Goal: Task Accomplishment & Management: Manage account settings

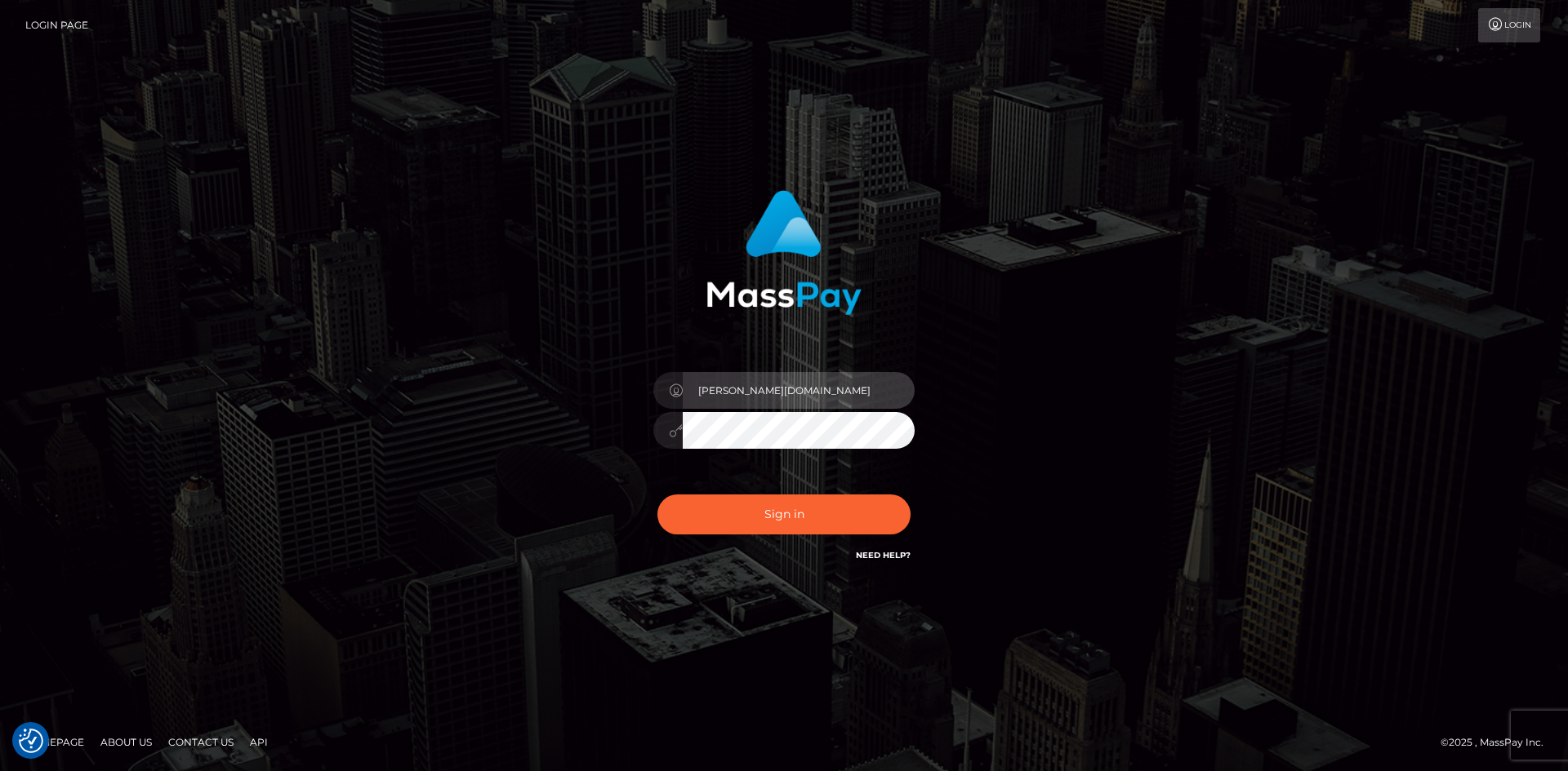
drag, startPoint x: 744, startPoint y: 391, endPoint x: 764, endPoint y: 391, distance: 20.0
click at [764, 391] on input "[PERSON_NAME][DOMAIN_NAME]" at bounding box center [798, 390] width 232 height 36
type input "Christine.ace"
click at [657, 495] on button "Sign in" at bounding box center [783, 514] width 253 height 40
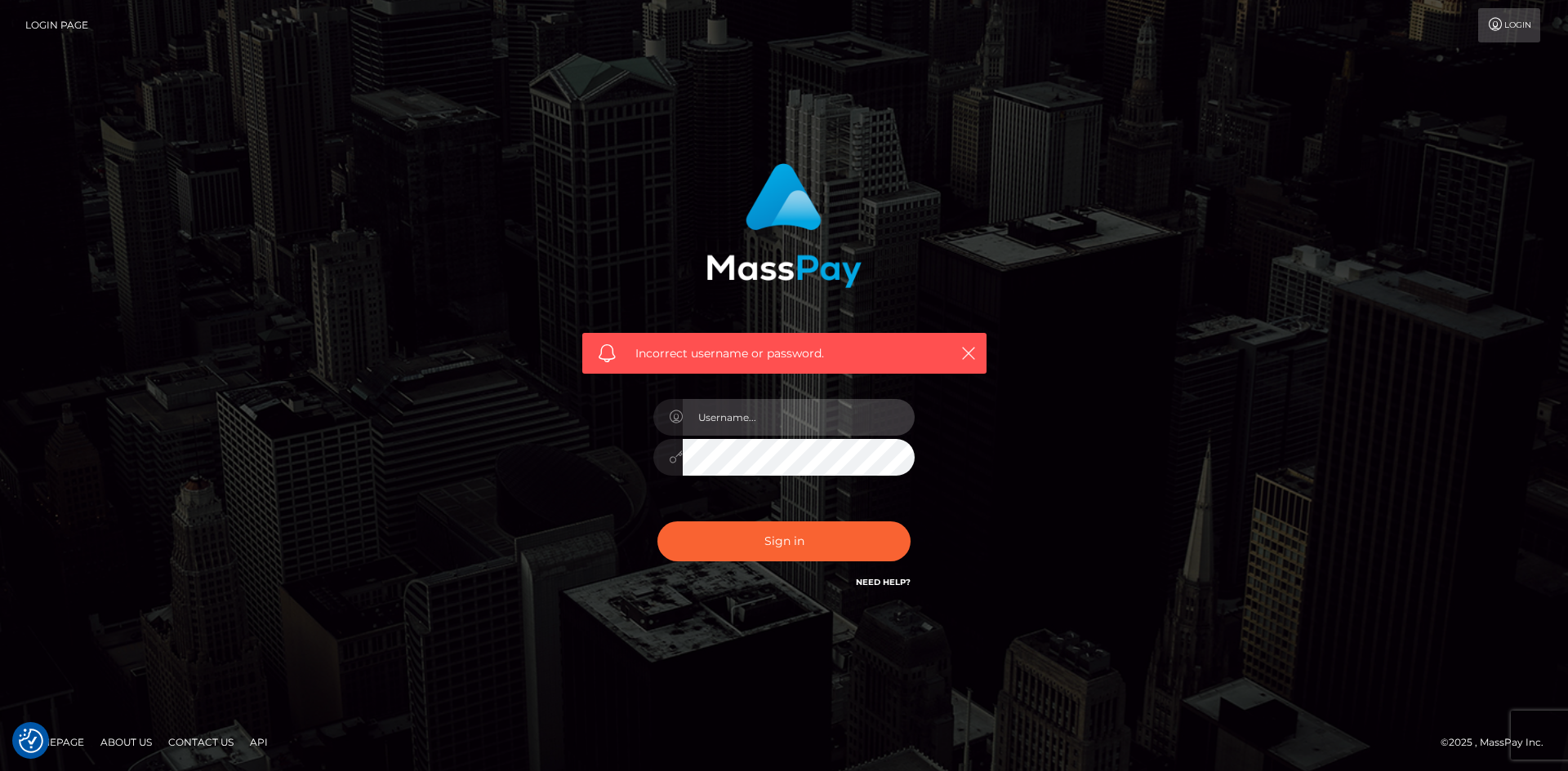
type input "[PERSON_NAME][DOMAIN_NAME]"
click at [600, 356] on span at bounding box center [606, 353] width 18 height 18
click at [605, 353] on span at bounding box center [606, 353] width 18 height 18
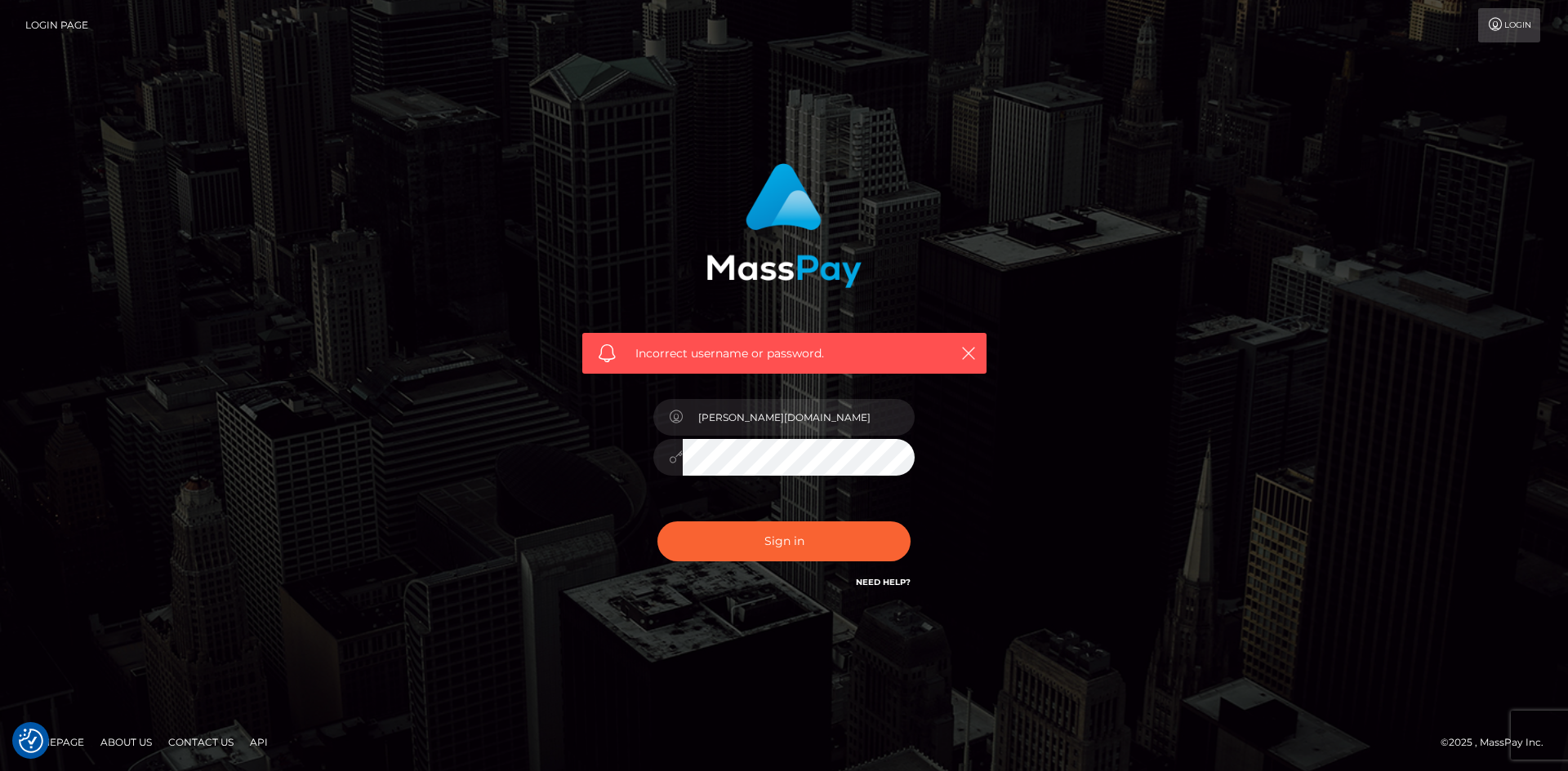
click at [605, 353] on span at bounding box center [606, 353] width 18 height 18
click at [675, 418] on icon at bounding box center [676, 417] width 14 height 13
click at [677, 414] on icon at bounding box center [676, 417] width 14 height 13
click at [962, 353] on icon "button" at bounding box center [968, 353] width 16 height 16
click at [678, 458] on icon at bounding box center [676, 457] width 14 height 13
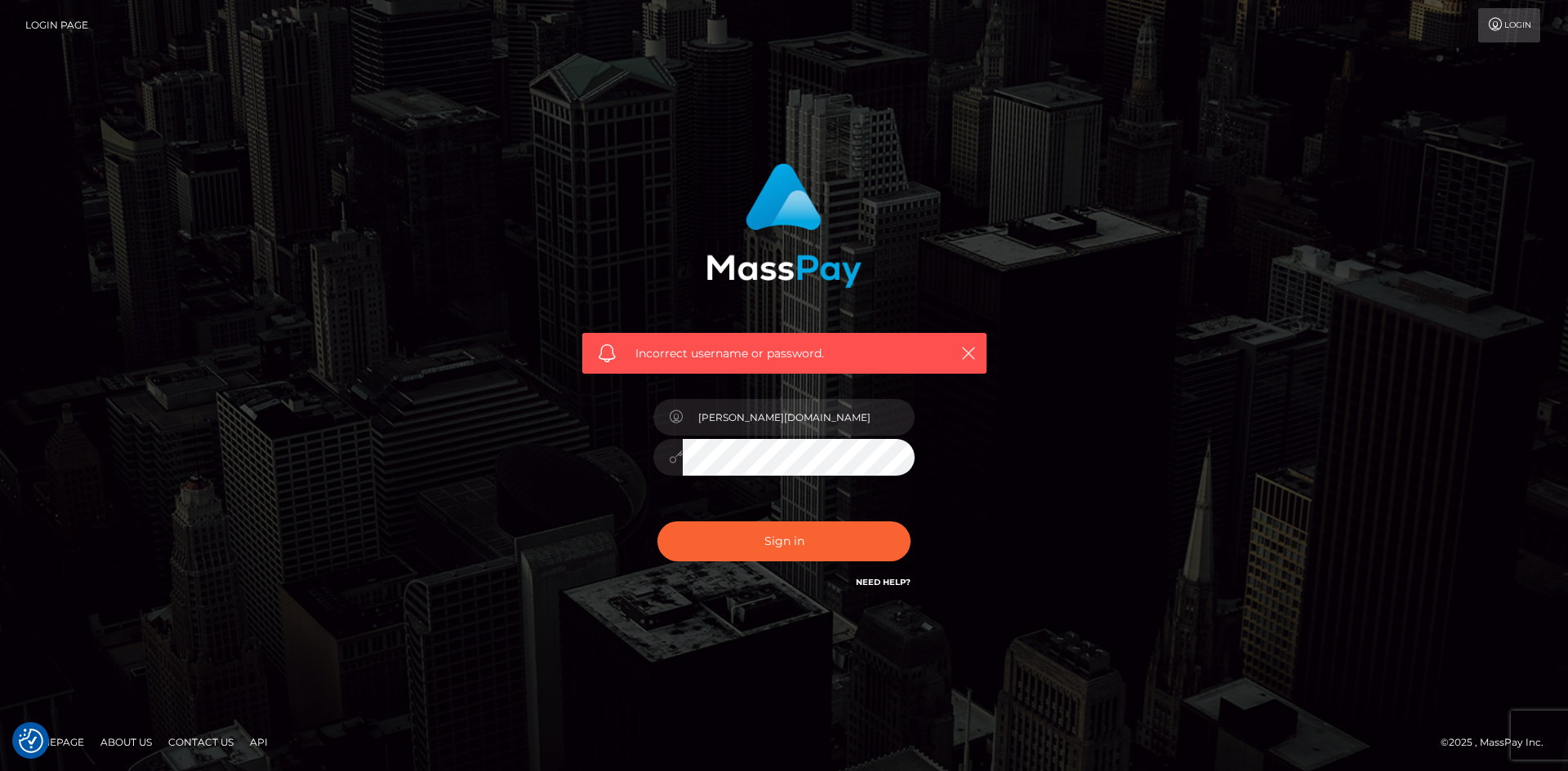
drag, startPoint x: 677, startPoint y: 457, endPoint x: 955, endPoint y: 618, distance: 321.3
click at [955, 618] on form "Incorrect username or password. Christine.vip" at bounding box center [784, 386] width 429 height 469
click at [1507, 19] on link "Login" at bounding box center [1509, 25] width 62 height 35
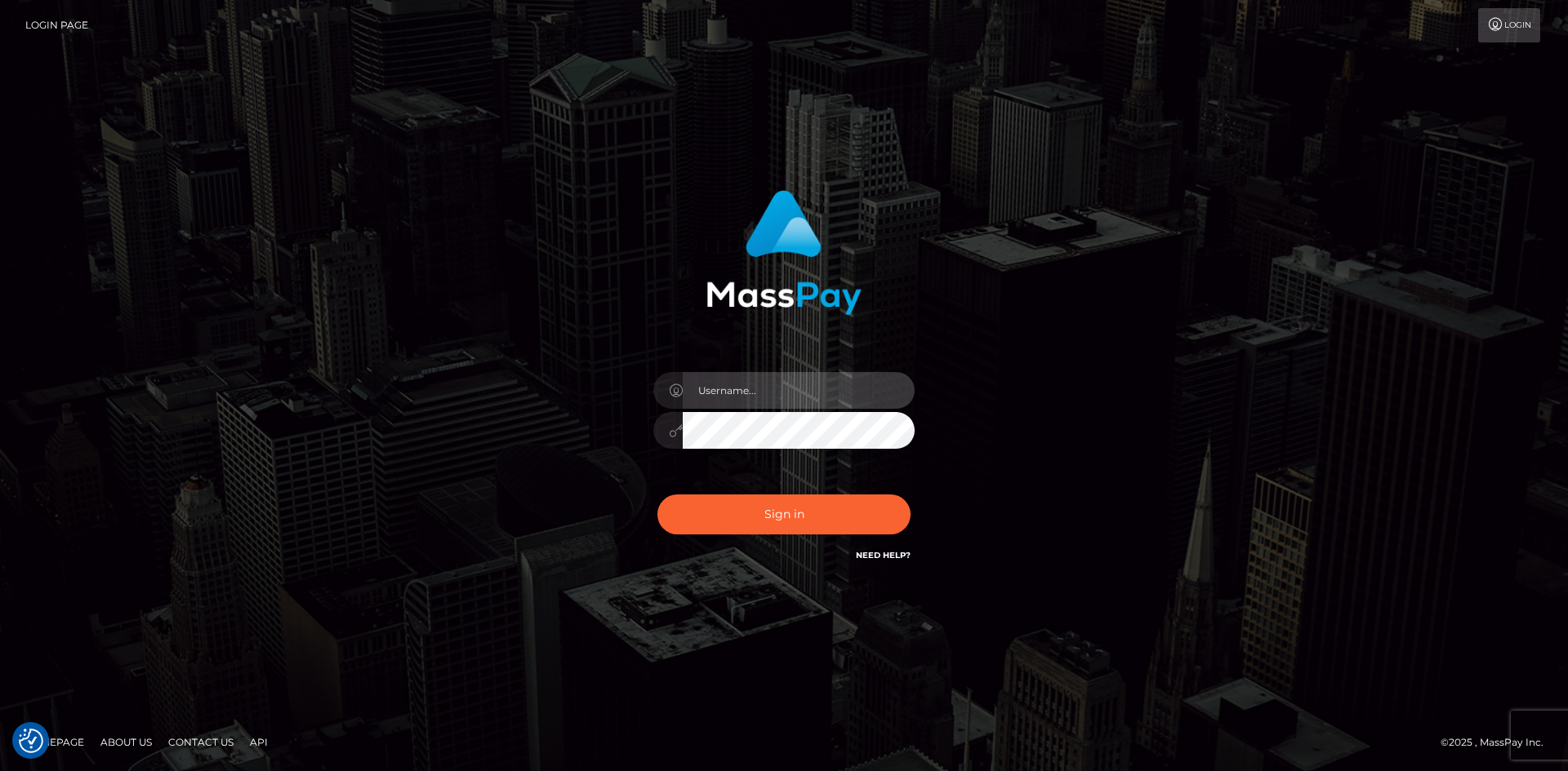
type input "[PERSON_NAME][DOMAIN_NAME]"
click at [890, 557] on link "Need Help?" at bounding box center [883, 555] width 55 height 11
click at [869, 556] on link "Need Help?" at bounding box center [883, 555] width 55 height 11
click at [884, 557] on link "Need Help?" at bounding box center [883, 555] width 55 height 11
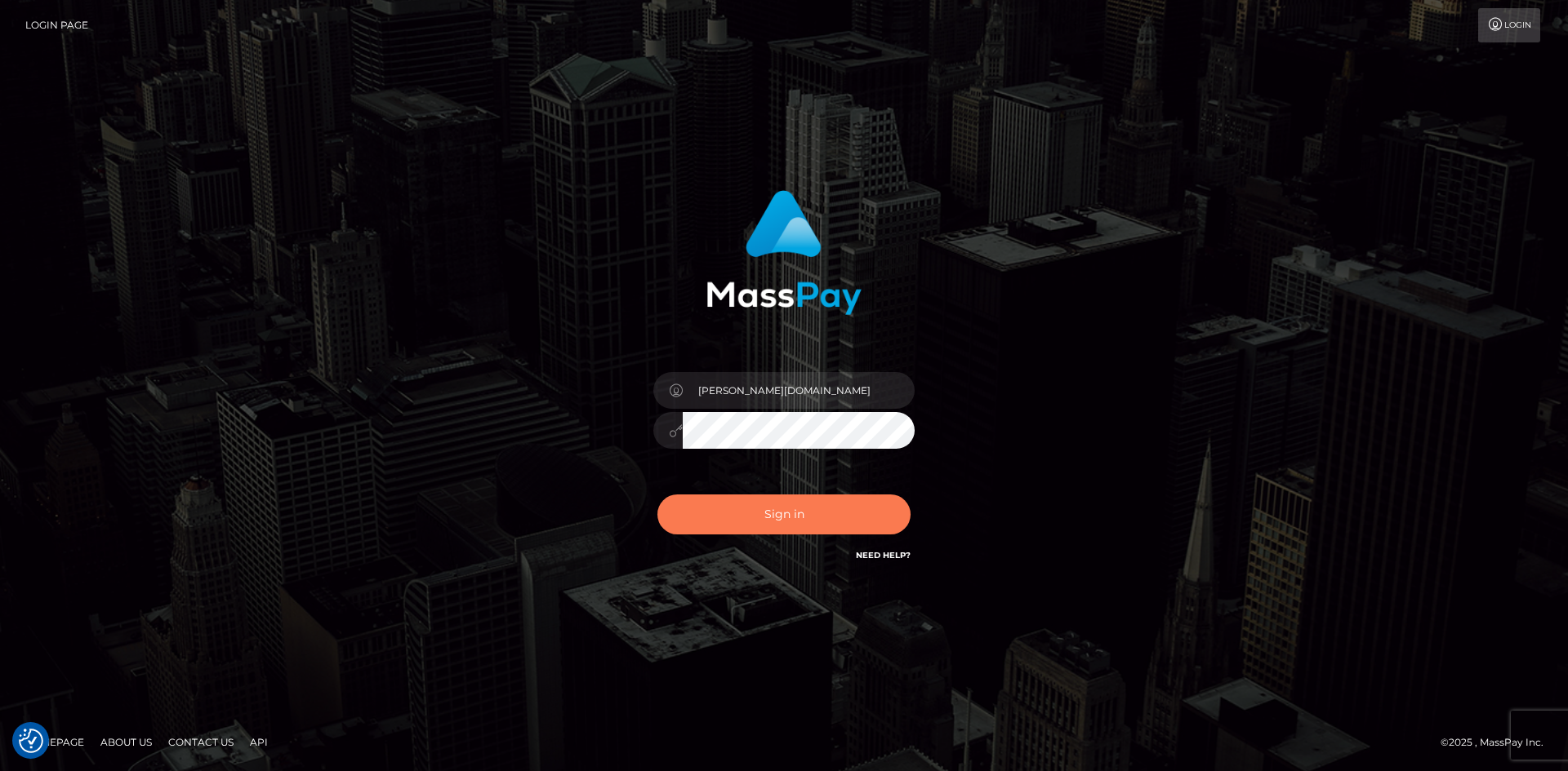
click at [826, 525] on button "Sign in" at bounding box center [783, 514] width 253 height 40
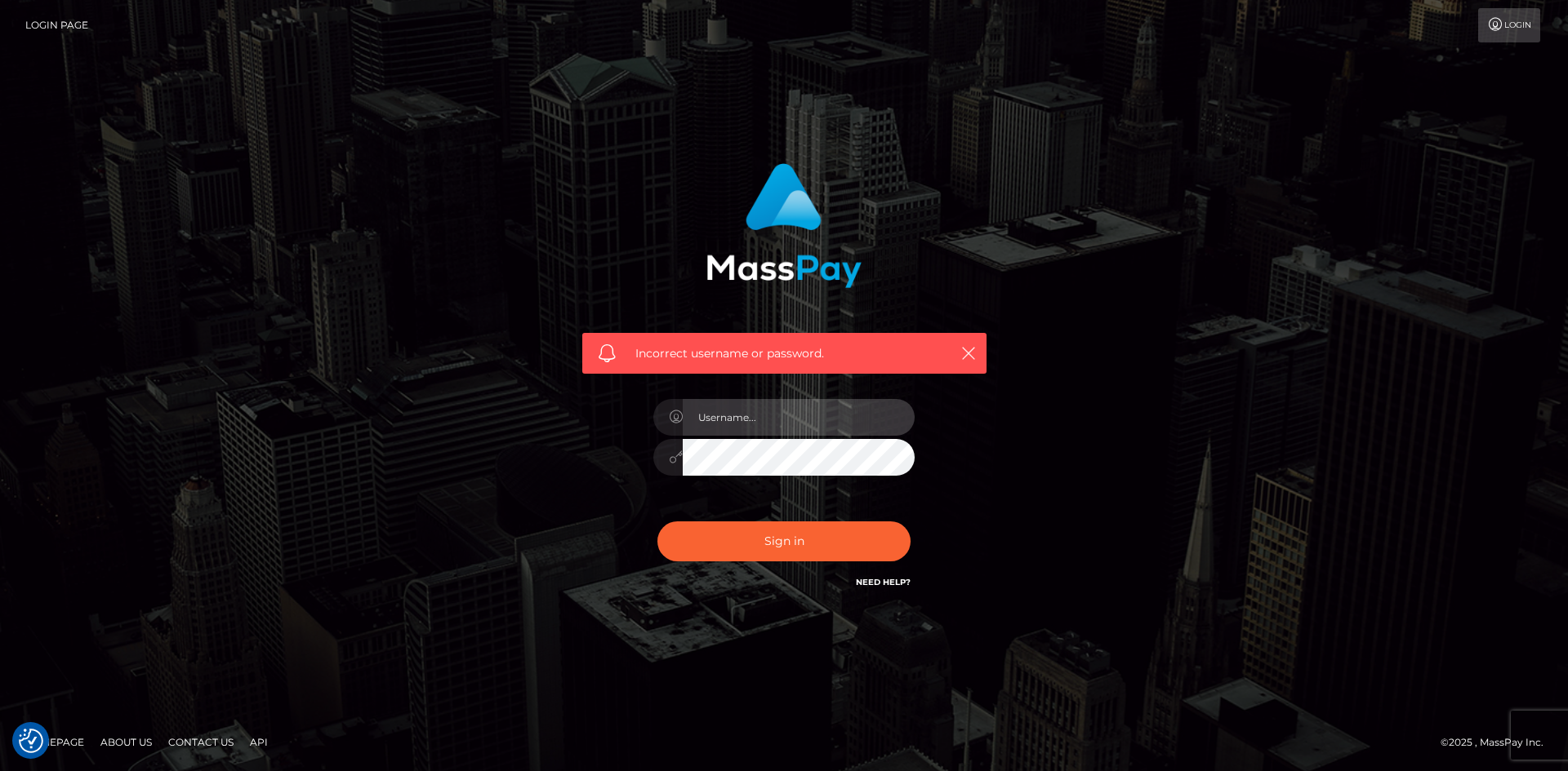
type input "[PERSON_NAME][DOMAIN_NAME]"
click at [519, 704] on div "Incorrect username or password. [PERSON_NAME][DOMAIN_NAME]" at bounding box center [784, 386] width 1568 height 714
drag, startPoint x: 765, startPoint y: 545, endPoint x: 107, endPoint y: 555, distance: 658.1
click at [519, 539] on div "Incorrect username or password. [PERSON_NAME][DOMAIN_NAME]" at bounding box center [784, 386] width 931 height 469
click at [745, 541] on button "Sign in" at bounding box center [783, 541] width 253 height 40
